Goal: Task Accomplishment & Management: Manage account settings

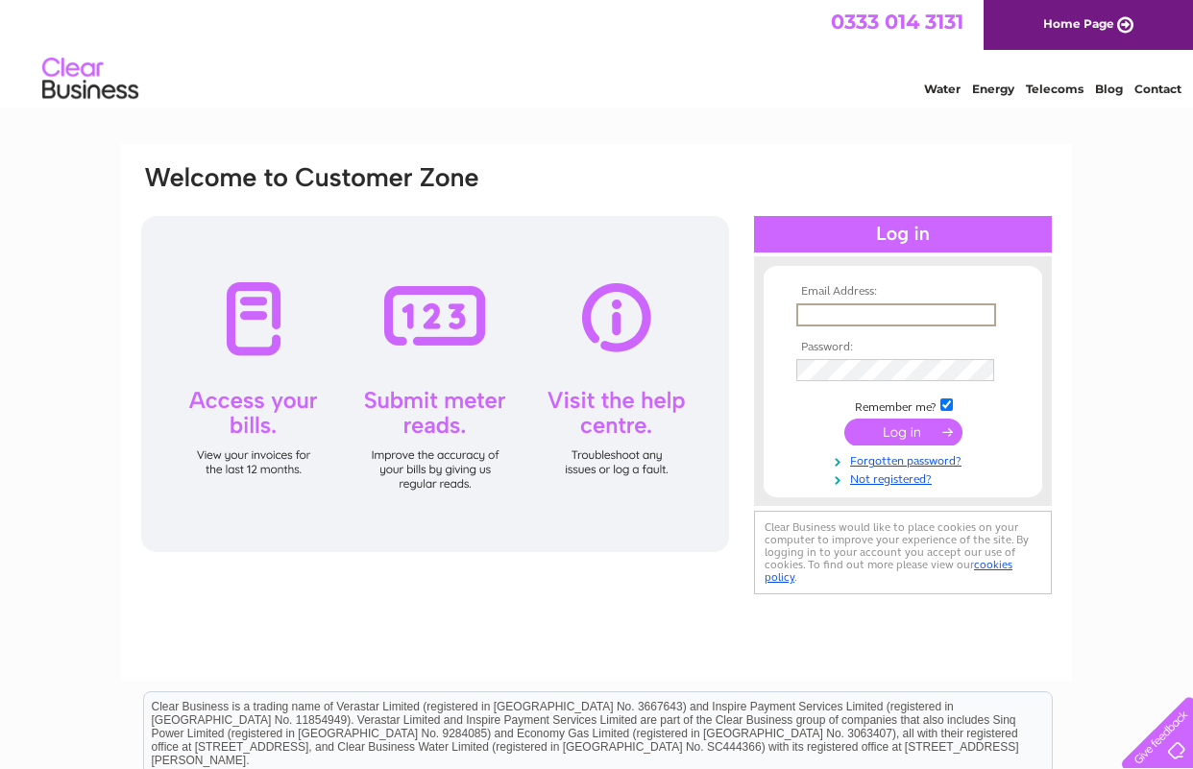
type input "walls.shop1@gmail.com"
click at [878, 432] on input "submit" at bounding box center [903, 430] width 118 height 27
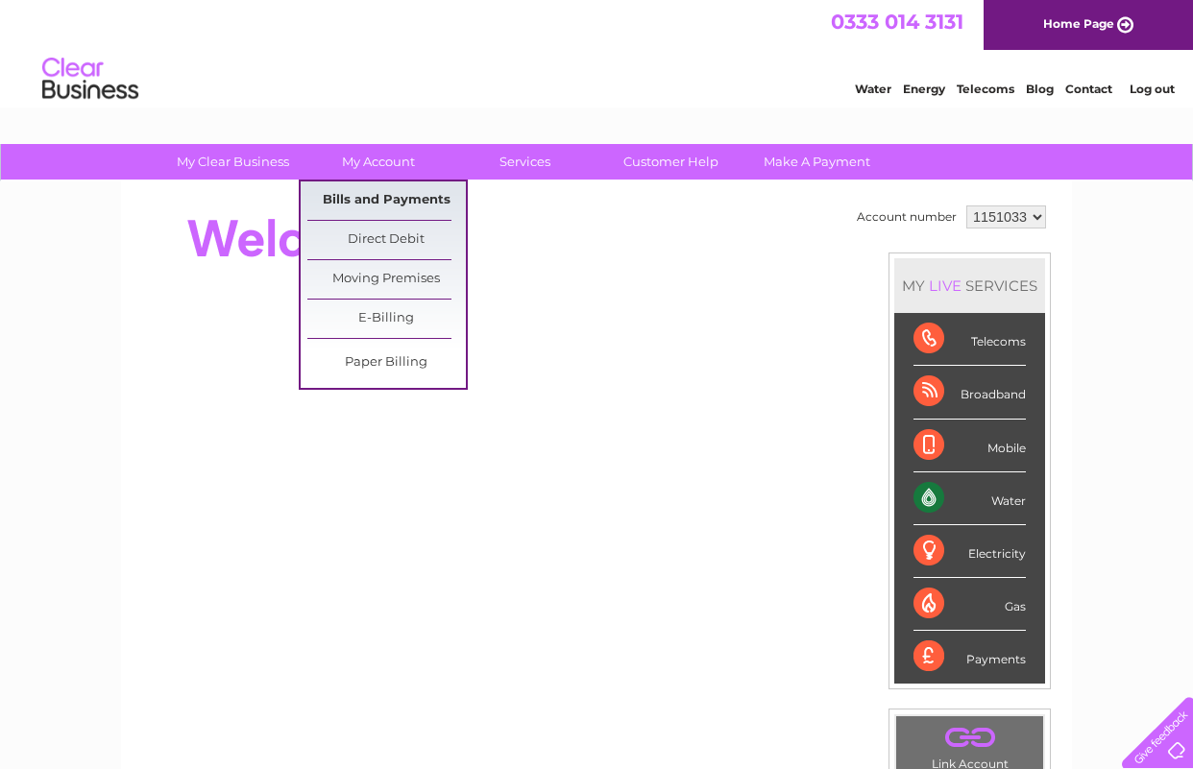
click at [373, 196] on link "Bills and Payments" at bounding box center [386, 201] width 158 height 38
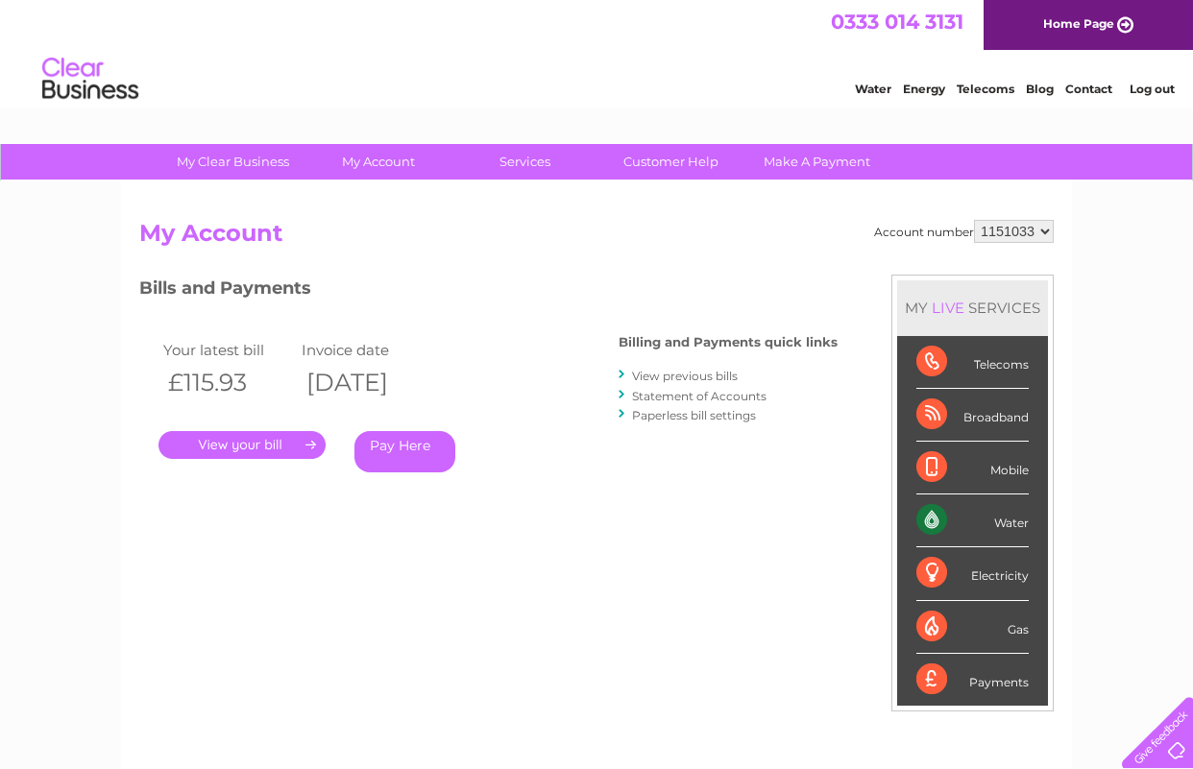
click at [258, 437] on link "." at bounding box center [241, 445] width 167 height 28
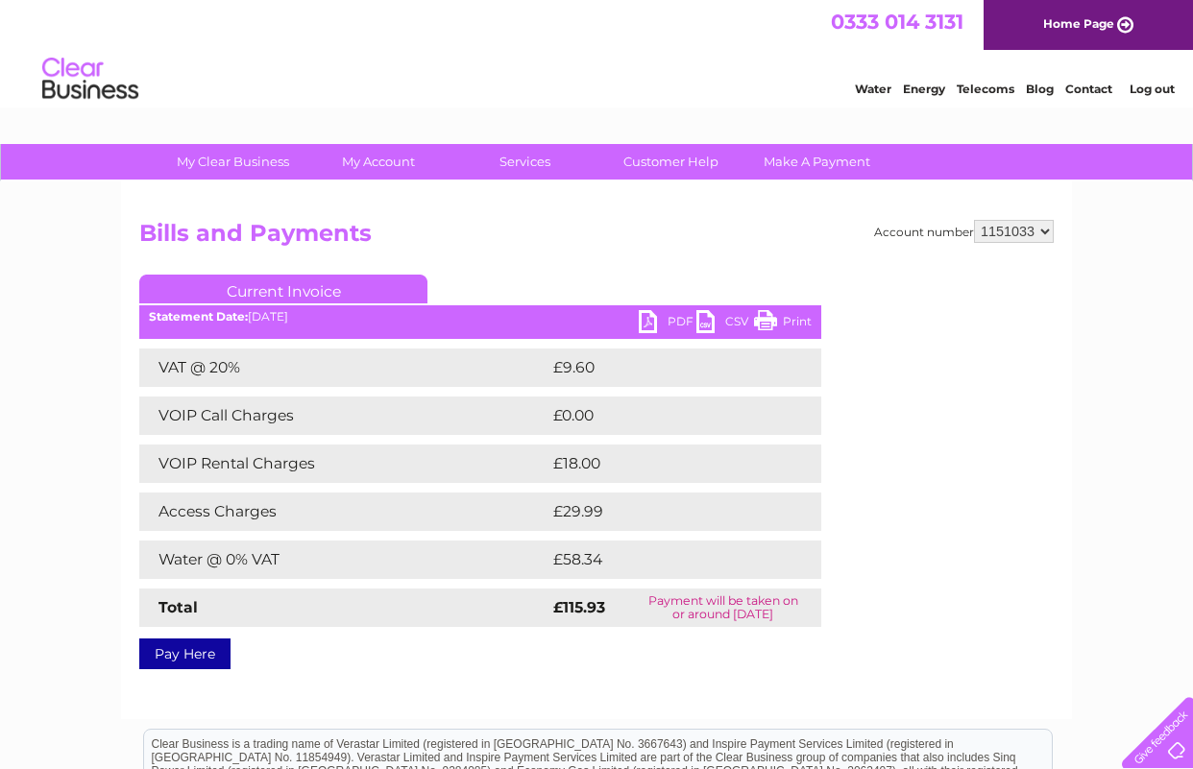
click at [651, 324] on link "PDF" at bounding box center [668, 324] width 58 height 28
